Goal: Use online tool/utility: Utilize a website feature to perform a specific function

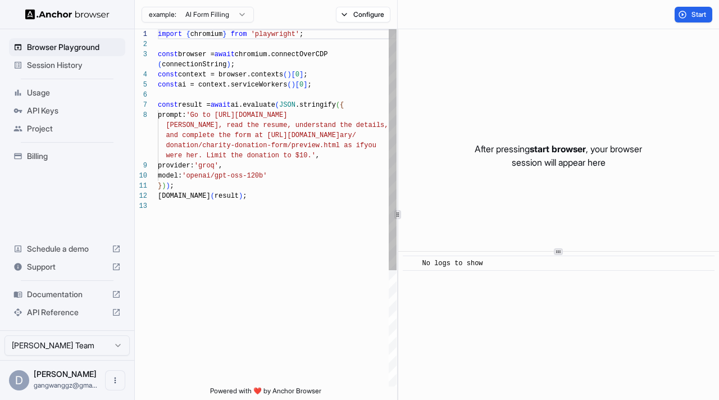
scroll to position [81, 0]
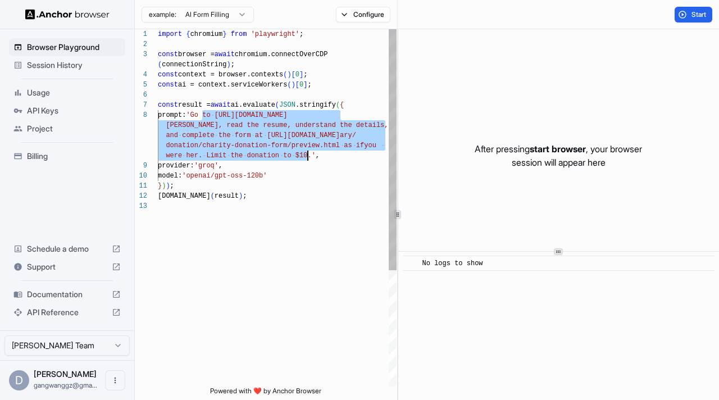
drag, startPoint x: 203, startPoint y: 111, endPoint x: 309, endPoint y: 158, distance: 115.4
click at [309, 158] on div "import { chromium } from 'playwright' ; const browser = await chromium.connectO…" at bounding box center [277, 293] width 239 height 529
click at [328, 156] on div "import { chromium } from 'playwright' ; const browser = await chromium.connectO…" at bounding box center [277, 293] width 239 height 529
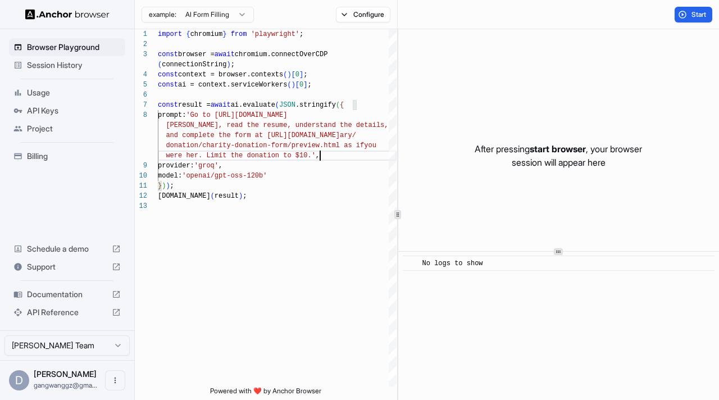
click at [244, 12] on html "Browser Playground Session History Usage API Keys Project Billing Schedule a de…" at bounding box center [359, 200] width 719 height 400
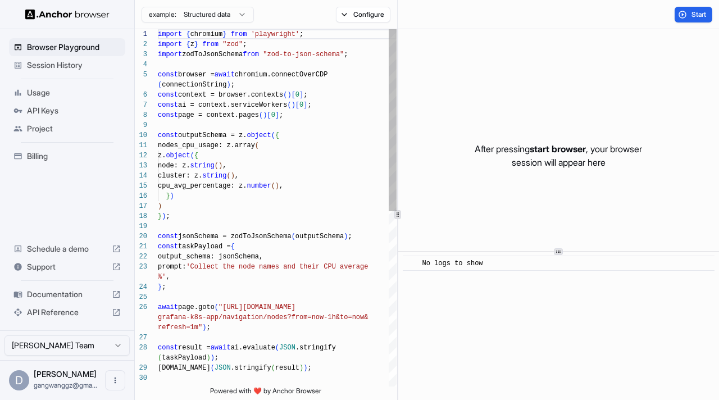
scroll to position [0, 0]
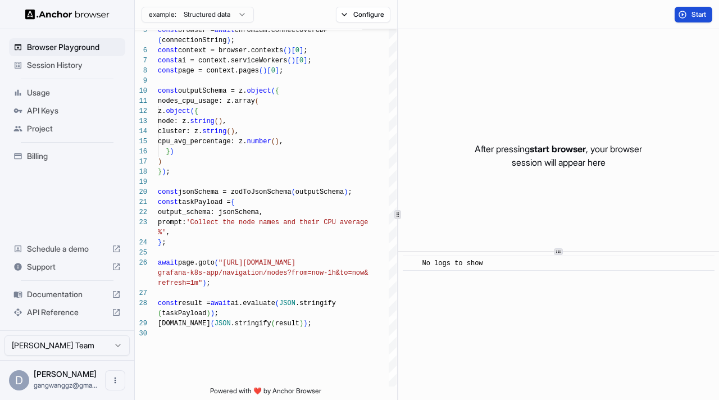
click at [695, 8] on button "Start" at bounding box center [694, 15] width 38 height 16
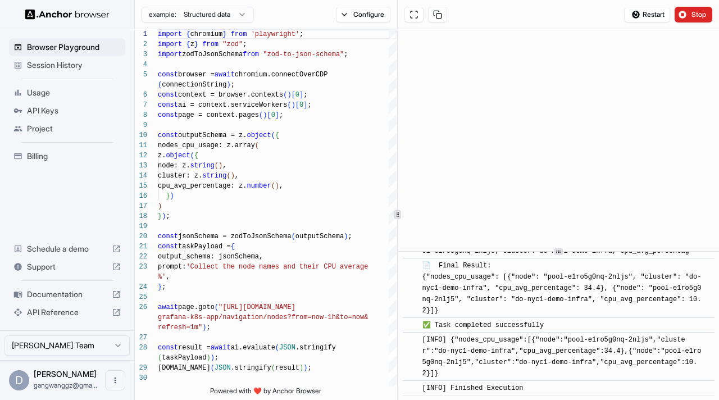
scroll to position [1765, 0]
click at [241, 15] on html "Browser Playground Session History Usage API Keys Project Billing Schedule a de…" at bounding box center [359, 200] width 719 height 400
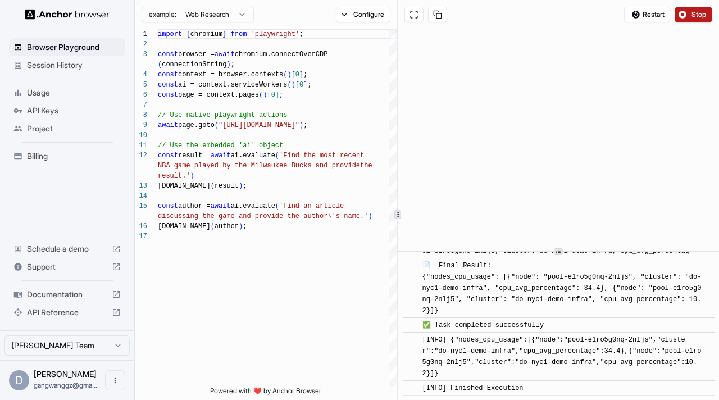
click at [703, 16] on span "Stop" at bounding box center [700, 14] width 16 height 9
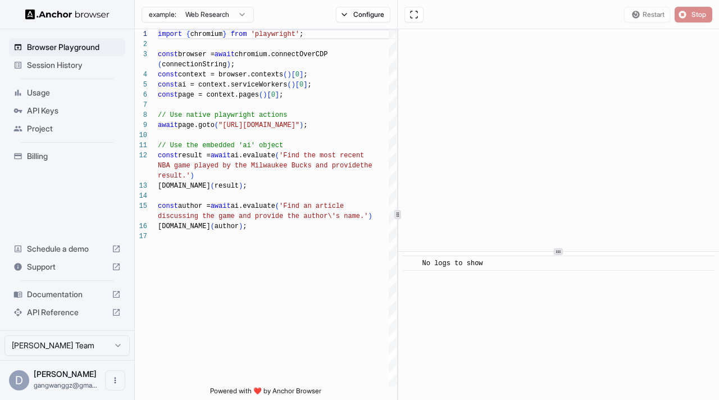
scroll to position [0, 0]
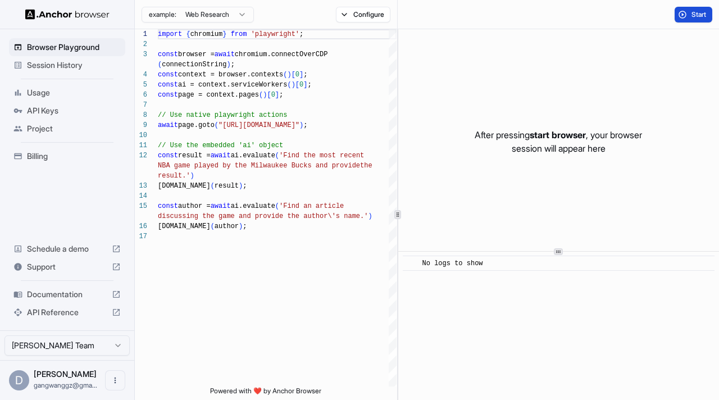
click at [693, 14] on span "Start" at bounding box center [700, 14] width 16 height 9
click at [693, 17] on span "Start" at bounding box center [700, 14] width 16 height 9
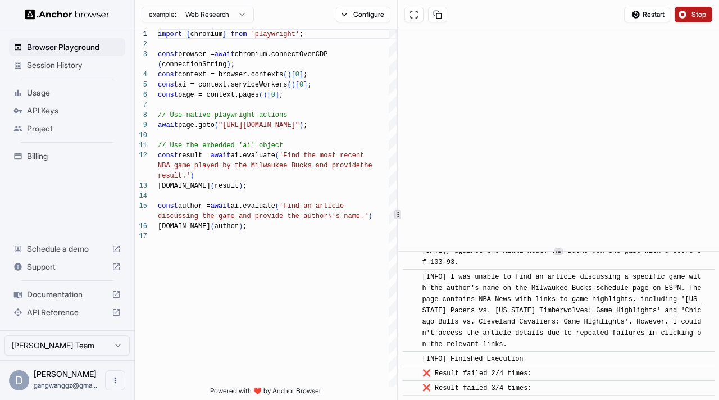
scroll to position [208, 0]
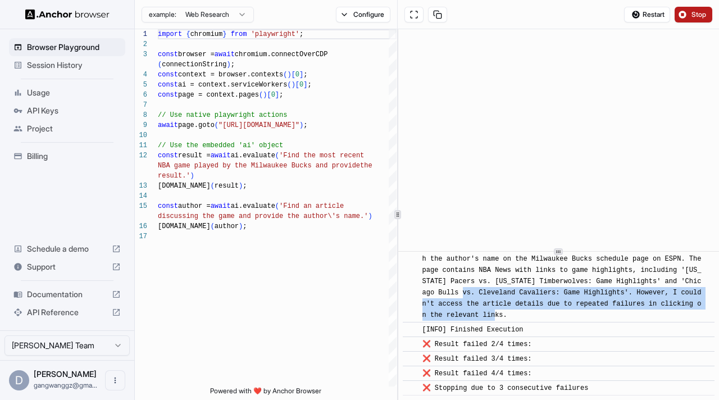
drag, startPoint x: 488, startPoint y: 297, endPoint x: 503, endPoint y: 321, distance: 28.0
click at [503, 321] on div "​ [INFO] I was unable to find an article discussing a specific game with the au…" at bounding box center [559, 281] width 312 height 83
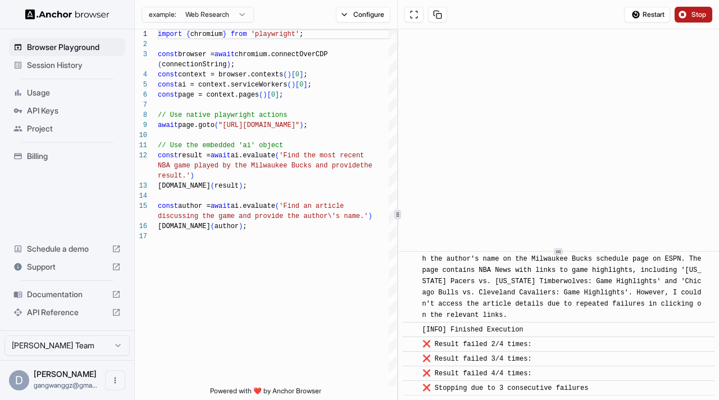
click at [503, 321] on div "​ [INFO] I was unable to find an article discussing a specific game with the au…" at bounding box center [559, 281] width 312 height 83
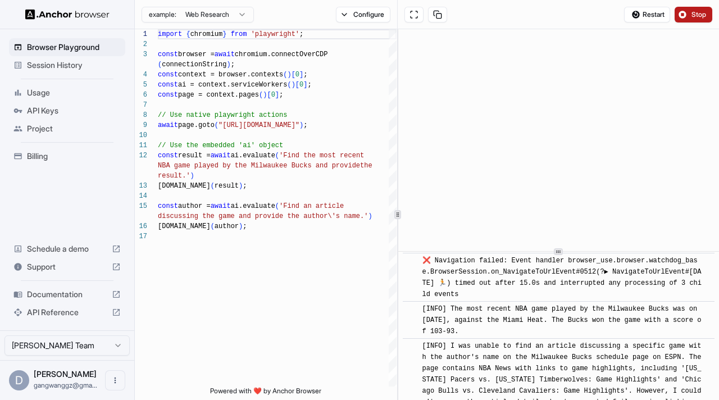
scroll to position [0, 0]
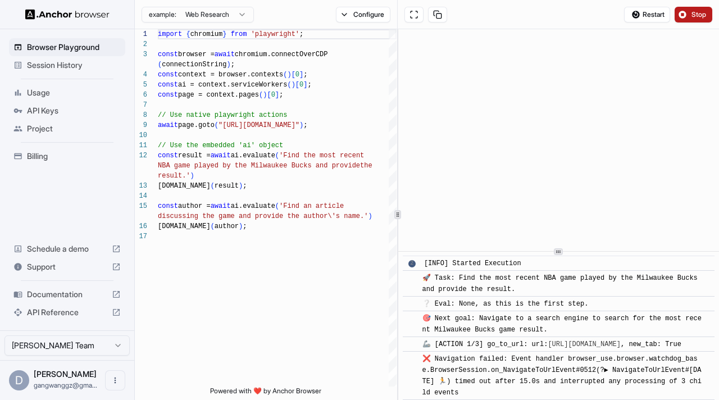
click at [234, 14] on html "Browser Playground Session History Usage API Keys Project Billing Schedule a de…" at bounding box center [359, 200] width 719 height 400
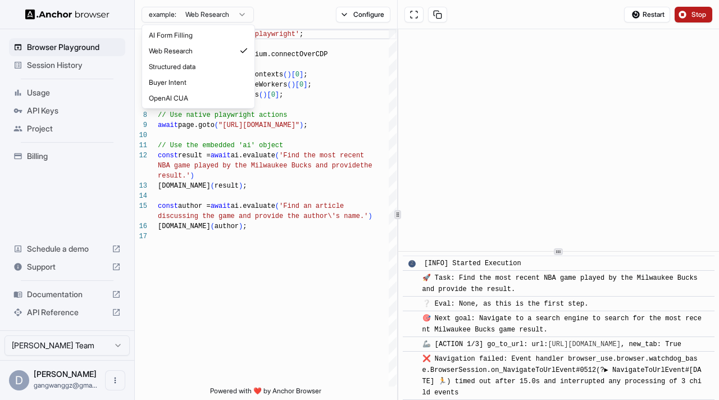
scroll to position [71, 0]
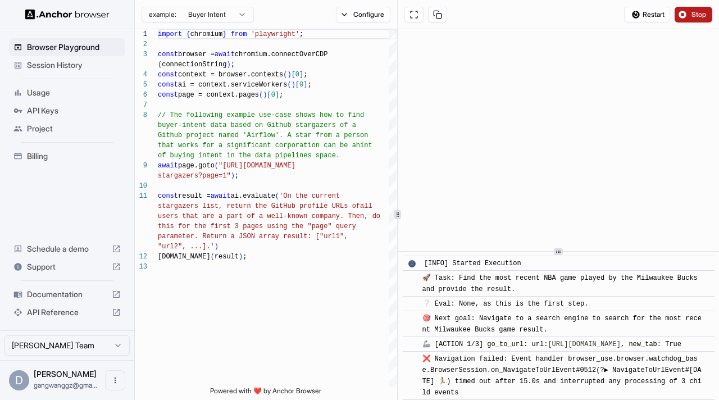
click at [695, 15] on span "Stop" at bounding box center [700, 14] width 16 height 9
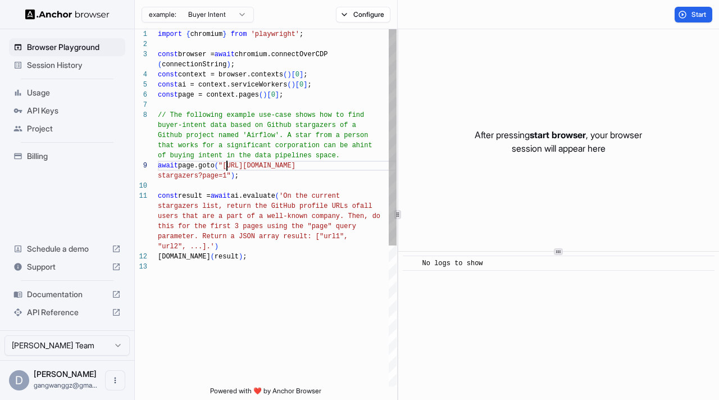
scroll to position [30, 0]
drag, startPoint x: 227, startPoint y: 165, endPoint x: 230, endPoint y: 175, distance: 10.0
click at [230, 175] on div "import { chromium } from 'playwright' ; const browser = await chromium.connectO…" at bounding box center [277, 324] width 239 height 590
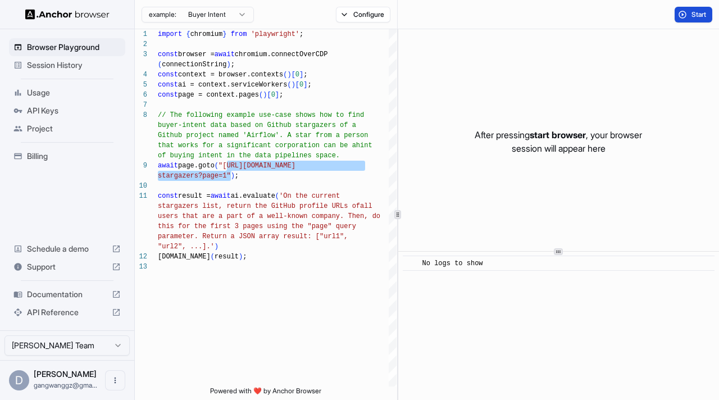
click at [701, 14] on span "Start" at bounding box center [700, 14] width 16 height 9
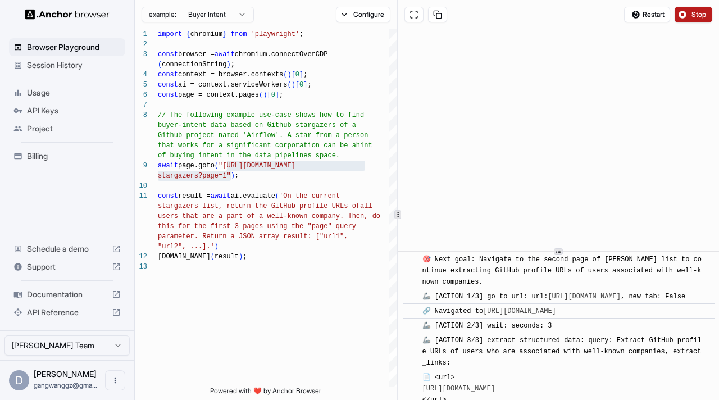
scroll to position [377, 0]
click at [556, 314] on link "[URL][DOMAIN_NAME]" at bounding box center [519, 310] width 73 height 8
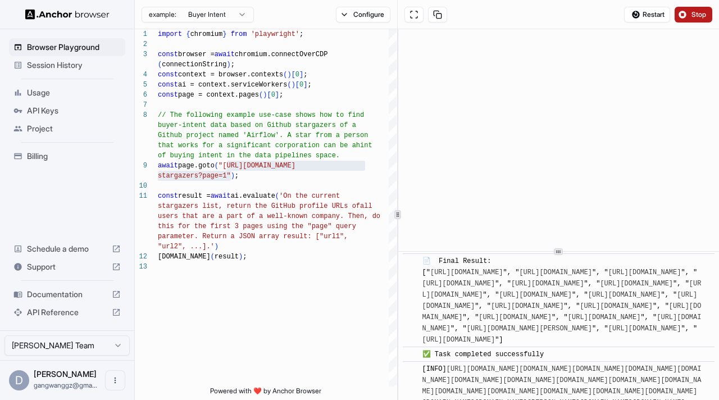
scroll to position [1266, 0]
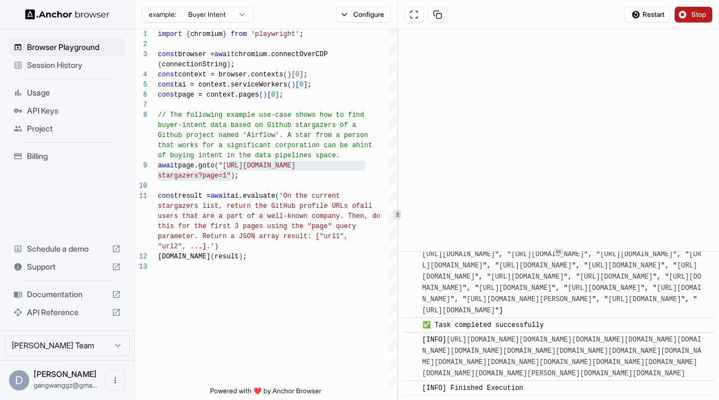
click at [519, 336] on link "[URL][DOMAIN_NAME][DOMAIN_NAME][DOMAIN_NAME][DOMAIN_NAME][DOMAIN_NAME][DOMAIN_N…" at bounding box center [561, 357] width 279 height 42
click at [548, 352] on link "[URL][DOMAIN_NAME][DOMAIN_NAME][DOMAIN_NAME][DOMAIN_NAME][DOMAIN_NAME][DOMAIN_N…" at bounding box center [561, 357] width 279 height 42
click at [608, 295] on link "[URL][DOMAIN_NAME]" at bounding box center [644, 299] width 73 height 8
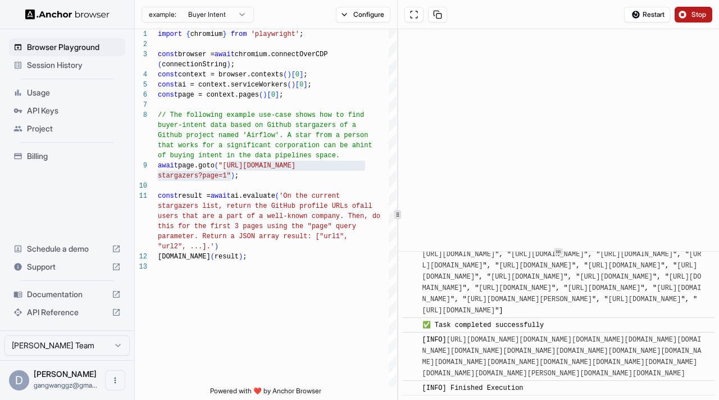
click at [608, 247] on link "[URL][DOMAIN_NAME]" at bounding box center [644, 243] width 73 height 8
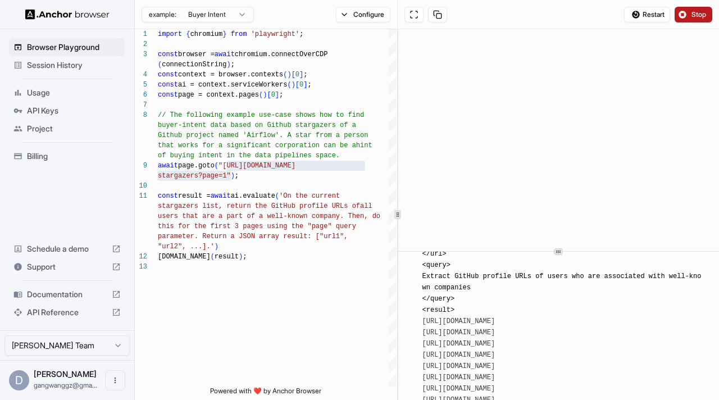
scroll to position [176, 0]
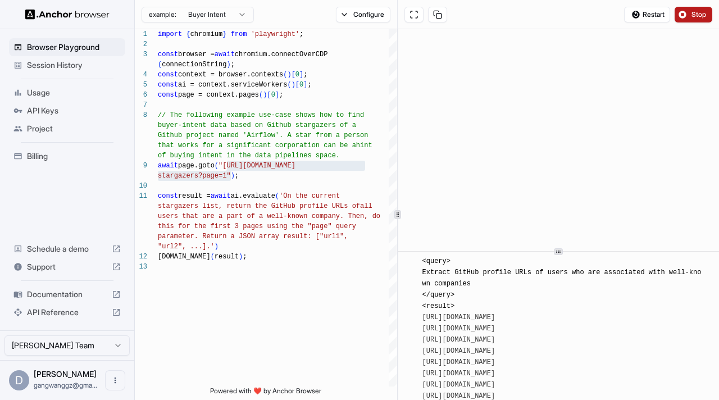
click at [482, 319] on link "[URL][DOMAIN_NAME]" at bounding box center [458, 317] width 73 height 8
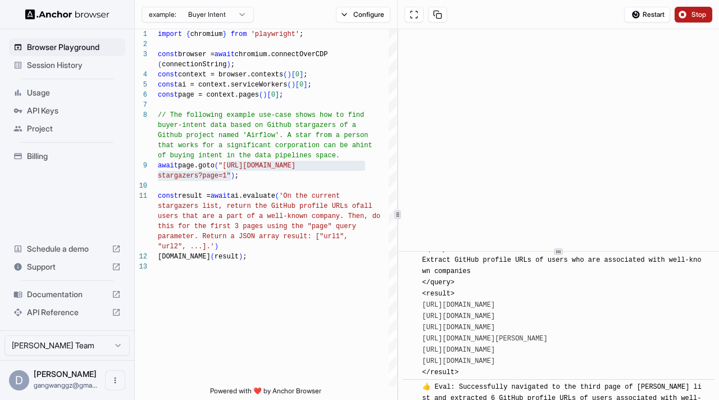
scroll to position [866, 0]
click at [495, 331] on link "[URL][DOMAIN_NAME]" at bounding box center [458, 327] width 73 height 8
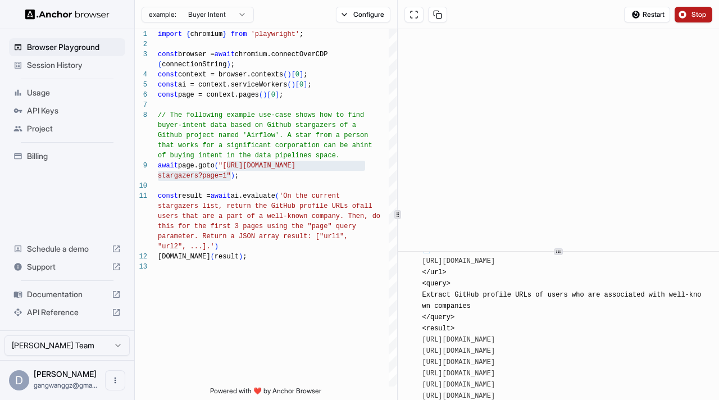
scroll to position [502, 0]
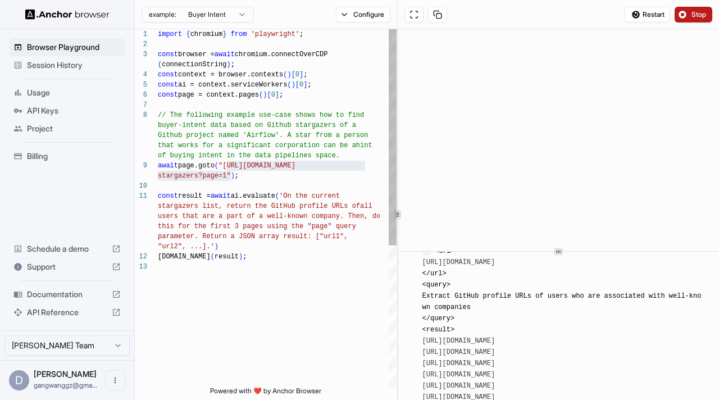
click at [307, 167] on div "import { chromium } from 'playwright' ; const browser = await chromium.connectO…" at bounding box center [277, 324] width 239 height 590
drag, startPoint x: 227, startPoint y: 164, endPoint x: 228, endPoint y: 174, distance: 10.1
click at [228, 174] on div "import { chromium } from 'playwright' ; const browser = await chromium.connectO…" at bounding box center [277, 324] width 239 height 590
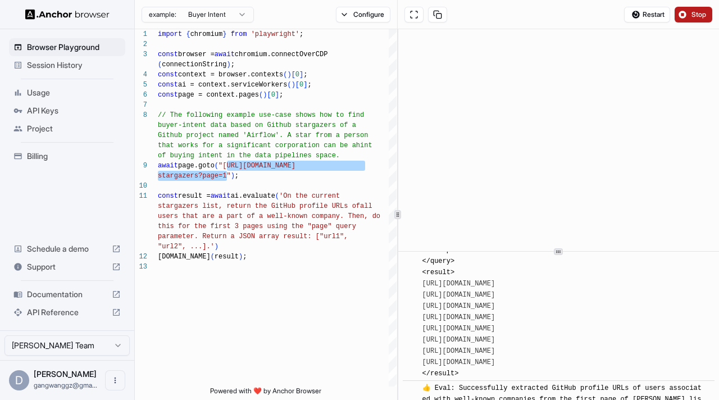
scroll to position [220, 0]
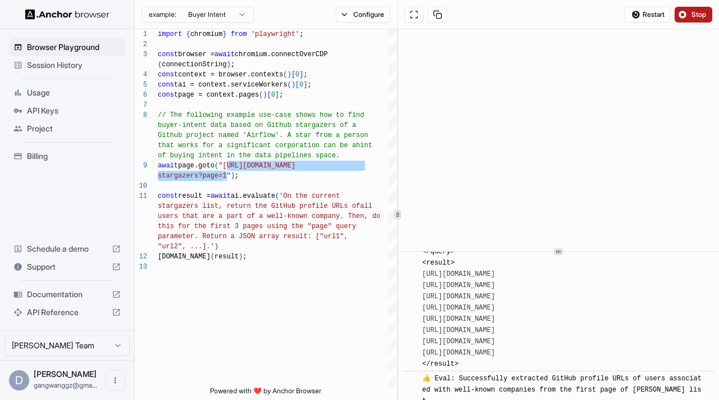
click at [495, 286] on link "[URL][DOMAIN_NAME]" at bounding box center [458, 285] width 73 height 8
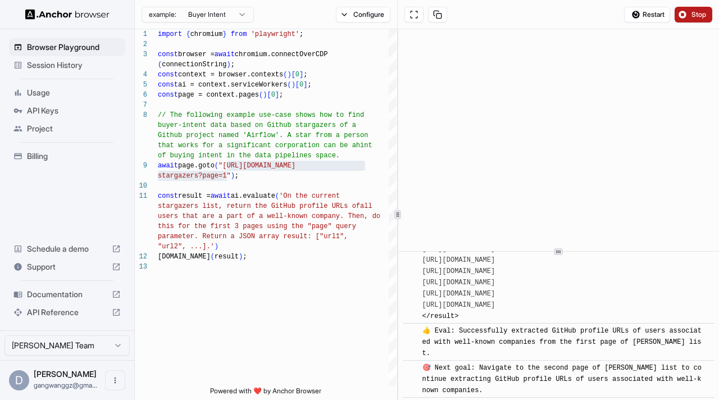
scroll to position [270, 0]
click at [495, 271] on link "[URL][DOMAIN_NAME]" at bounding box center [458, 269] width 73 height 8
click at [495, 305] on link "[URL][DOMAIN_NAME]" at bounding box center [458, 303] width 73 height 8
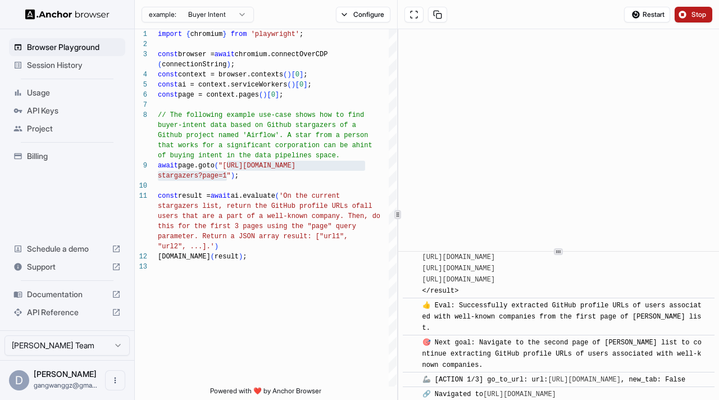
scroll to position [315, 0]
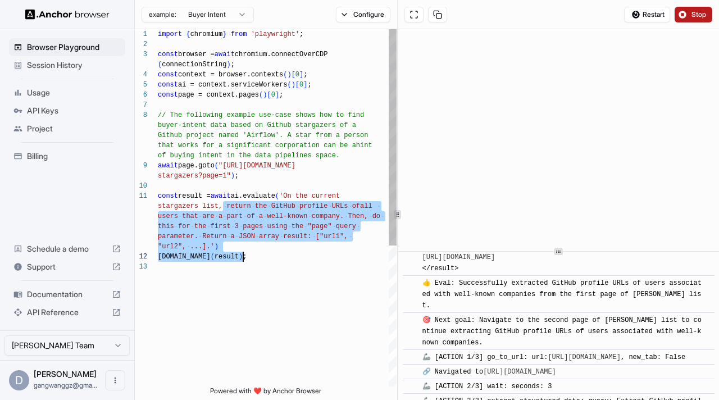
drag, startPoint x: 225, startPoint y: 204, endPoint x: 243, endPoint y: 260, distance: 59.2
click at [243, 260] on div "import { chromium } from 'playwright' ; const browser = await chromium.connectO…" at bounding box center [277, 324] width 239 height 590
drag, startPoint x: 238, startPoint y: 199, endPoint x: 254, endPoint y: 255, distance: 58.5
click at [254, 255] on div "import { chromium } from 'playwright' ; const browser = await chromium.connectO…" at bounding box center [277, 324] width 239 height 590
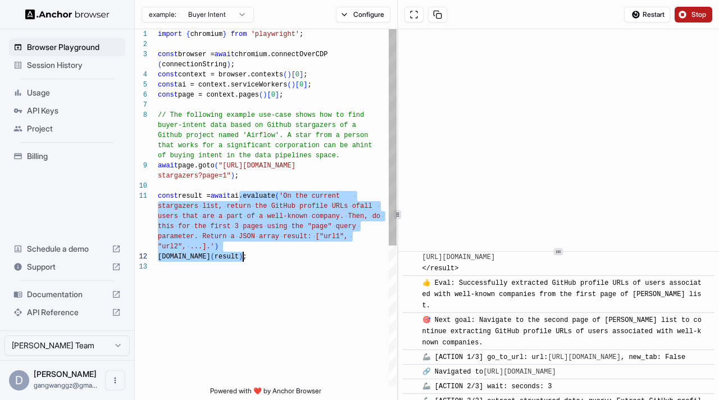
click at [254, 255] on div "import { chromium } from 'playwright' ; const browser = await chromium.connectO…" at bounding box center [277, 324] width 239 height 590
drag, startPoint x: 243, startPoint y: 202, endPoint x: 254, endPoint y: 256, distance: 54.5
click at [254, 256] on div "import { chromium } from 'playwright' ; const browser = await chromium.connectO…" at bounding box center [277, 324] width 239 height 590
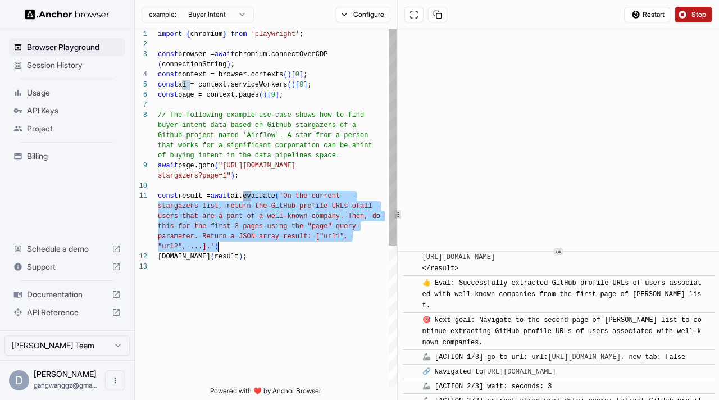
drag, startPoint x: 245, startPoint y: 197, endPoint x: 253, endPoint y: 248, distance: 51.3
click at [253, 248] on div "import { chromium } from 'playwright' ; const browser = await chromium.connectO…" at bounding box center [277, 324] width 239 height 590
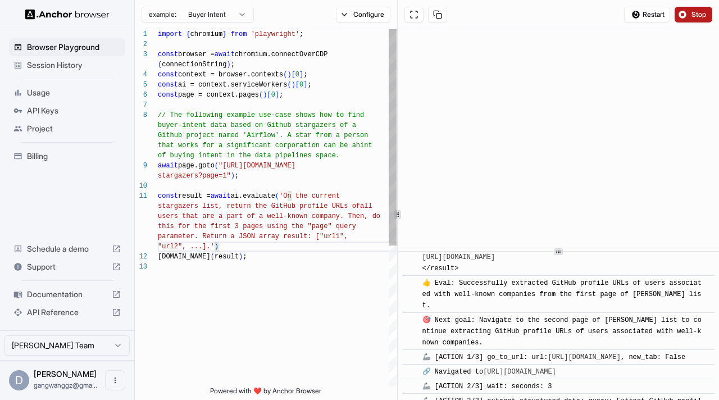
click at [257, 254] on div "import { chromium } from 'playwright' ; const browser = await chromium.connectO…" at bounding box center [277, 324] width 239 height 590
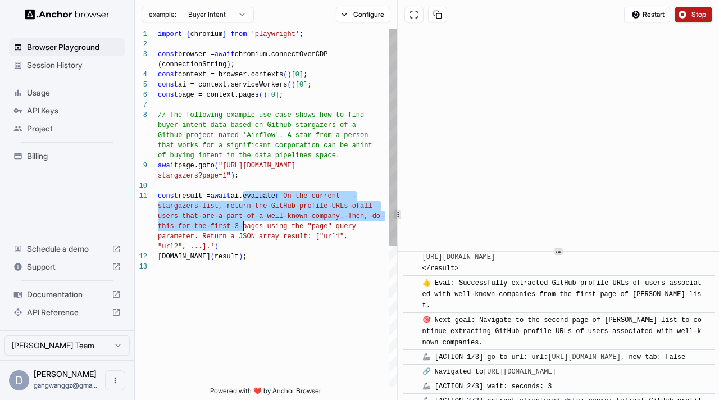
drag, startPoint x: 243, startPoint y: 197, endPoint x: 247, endPoint y: 236, distance: 39.6
click at [247, 236] on div "import { chromium } from 'playwright' ; const browser = await chromium.connectO…" at bounding box center [277, 324] width 239 height 590
drag, startPoint x: 238, startPoint y: 198, endPoint x: 249, endPoint y: 238, distance: 40.7
click at [249, 238] on div "import { chromium } from 'playwright' ; const browser = await chromium.connectO…" at bounding box center [277, 324] width 239 height 590
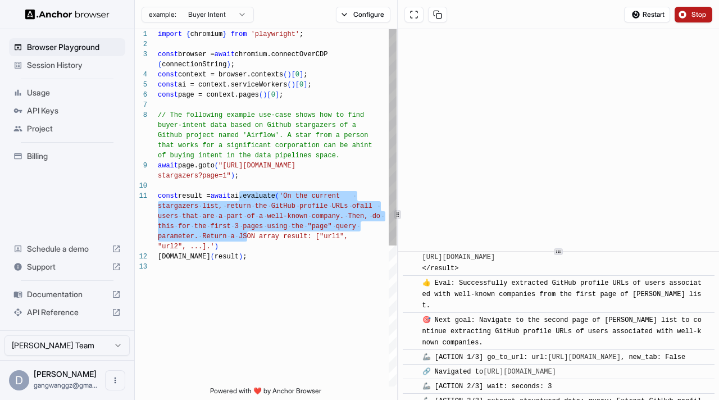
click at [249, 238] on div "import { chromium } from 'playwright' ; const browser = await chromium.connectO…" at bounding box center [277, 324] width 239 height 590
drag, startPoint x: 223, startPoint y: 193, endPoint x: 242, endPoint y: 246, distance: 56.0
click at [242, 246] on div "import { chromium } from 'playwright' ; const browser = await chromium.connectO…" at bounding box center [277, 324] width 239 height 590
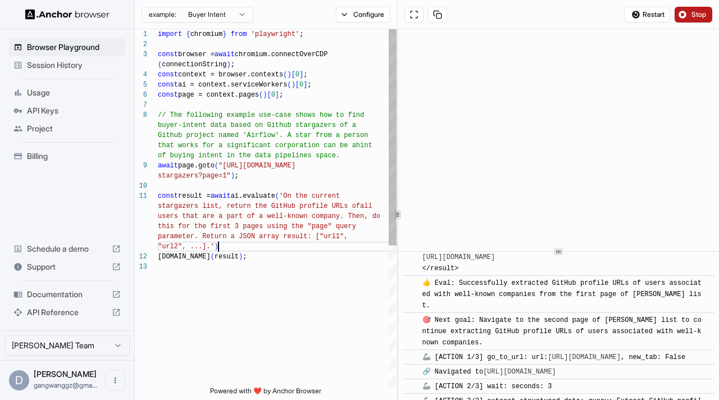
click at [242, 246] on div "import { chromium } from 'playwright' ; const browser = await chromium.connectO…" at bounding box center [277, 324] width 239 height 590
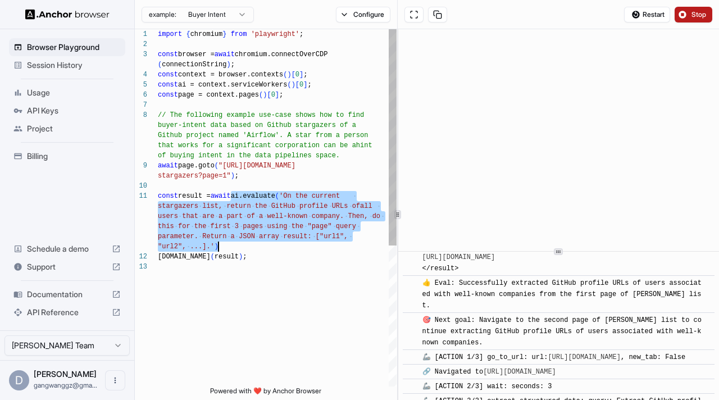
drag, startPoint x: 232, startPoint y: 196, endPoint x: 247, endPoint y: 251, distance: 57.1
click at [247, 251] on div "import { chromium } from 'playwright' ; const browser = await chromium.connectO…" at bounding box center [277, 324] width 239 height 590
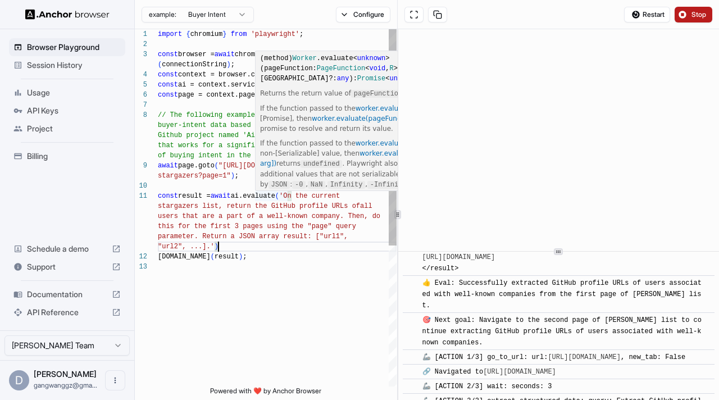
type textarea "**********"
click at [225, 157] on div "import { chromium } from 'playwright' ; const browser = await chromium.connectO…" at bounding box center [277, 324] width 239 height 590
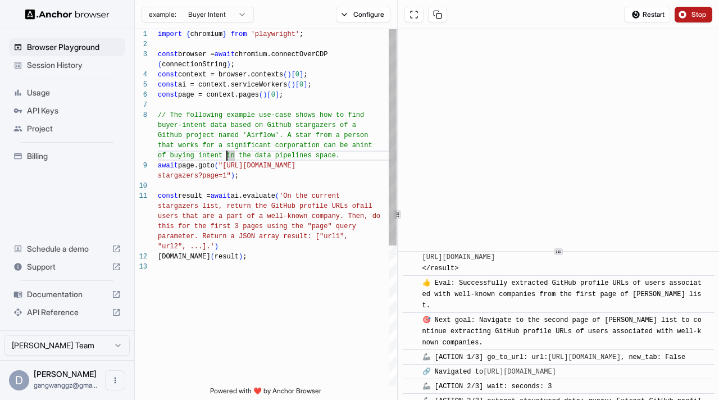
click at [321, 179] on div "import { chromium } from 'playwright' ; const browser = await chromium.connectO…" at bounding box center [277, 324] width 239 height 590
click at [228, 14] on html "Browser Playground Session History Usage API Keys Project Billing Schedule a de…" at bounding box center [359, 200] width 719 height 400
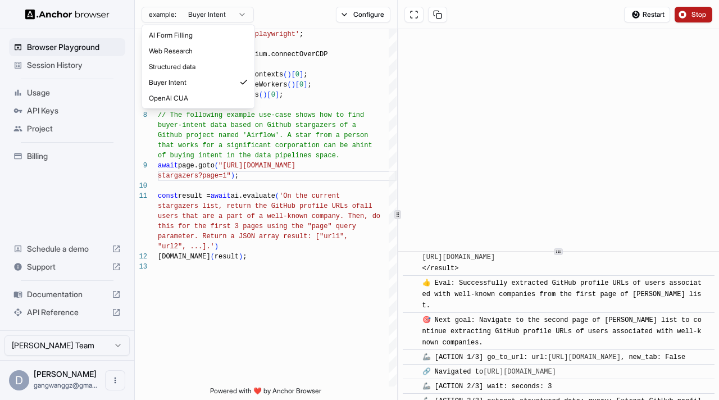
click at [317, 165] on html "Browser Playground Session History Usage API Keys Project Billing Schedule a de…" at bounding box center [359, 200] width 719 height 400
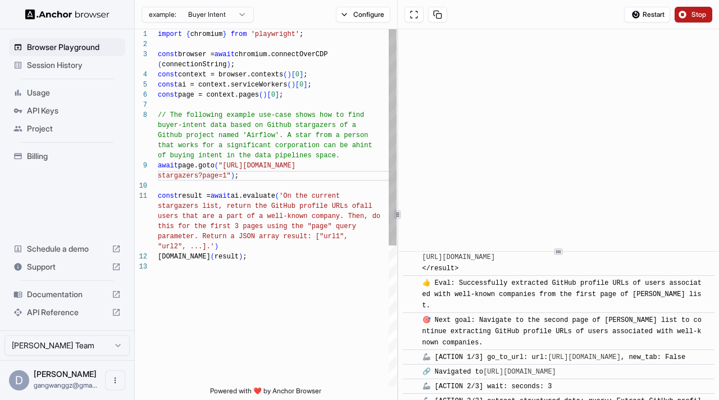
scroll to position [20, 0]
drag, startPoint x: 170, startPoint y: 153, endPoint x: 221, endPoint y: 154, distance: 50.6
click at [221, 154] on div "import { chromium } from 'playwright' ; const browser = await chromium.connectO…" at bounding box center [277, 324] width 239 height 590
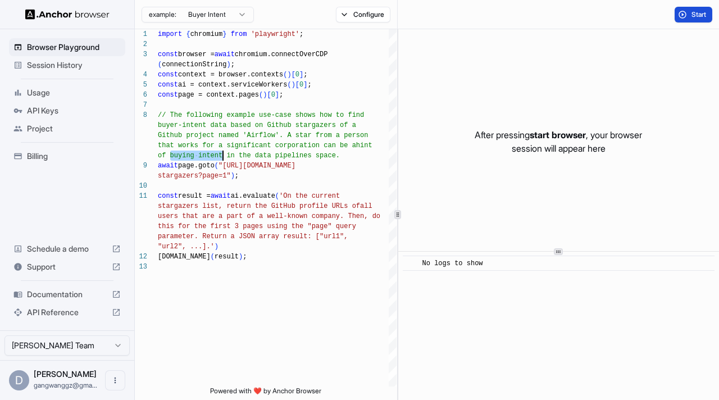
scroll to position [0, 0]
click at [46, 13] on img at bounding box center [67, 14] width 84 height 11
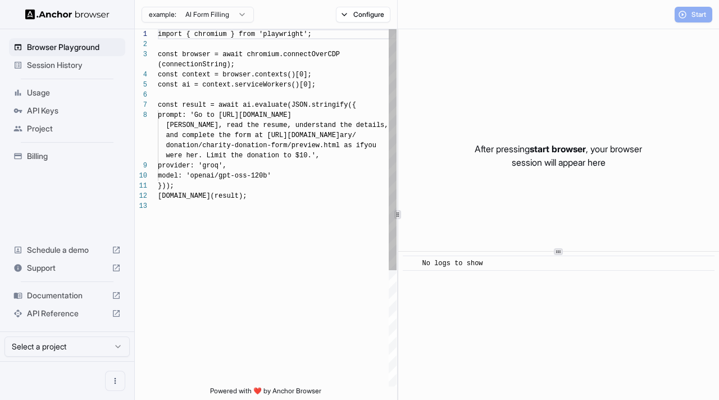
scroll to position [71, 0]
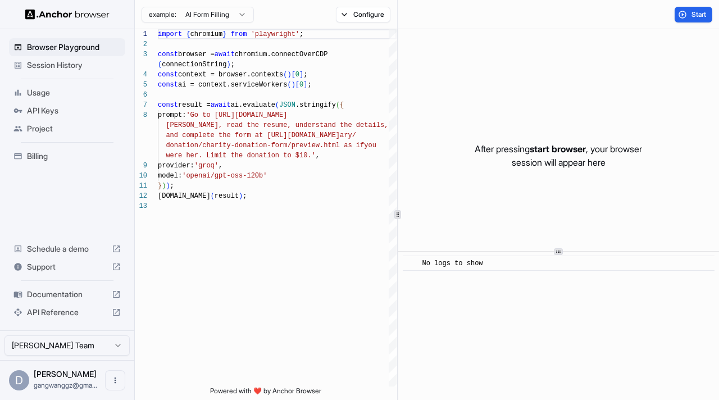
click at [61, 294] on span "Documentation" at bounding box center [67, 294] width 80 height 11
